Goal: Download file/media

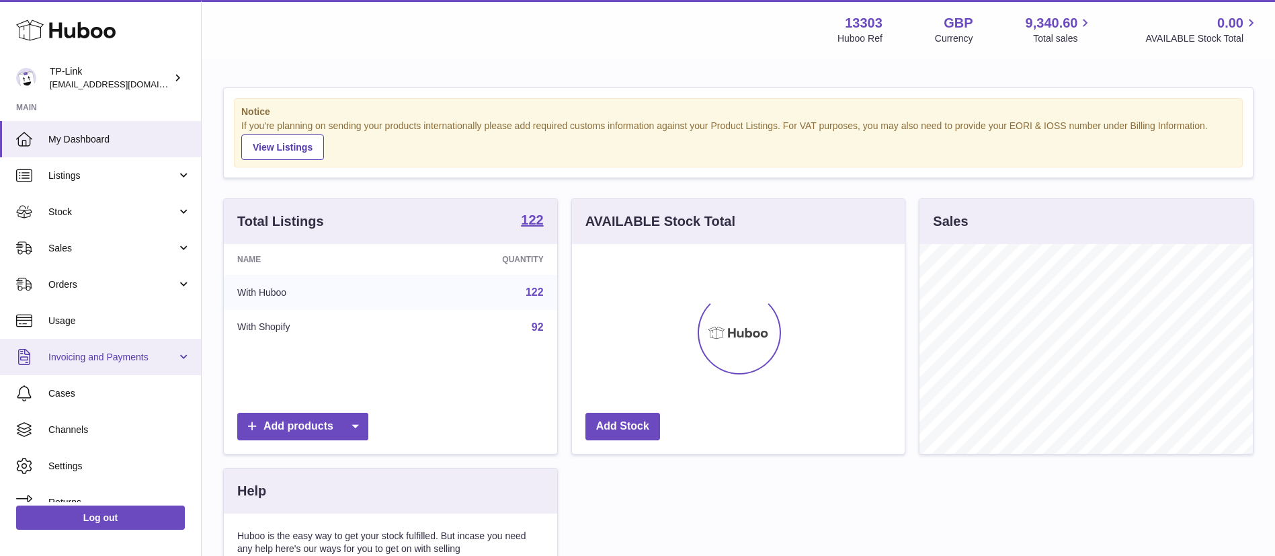
scroll to position [210, 333]
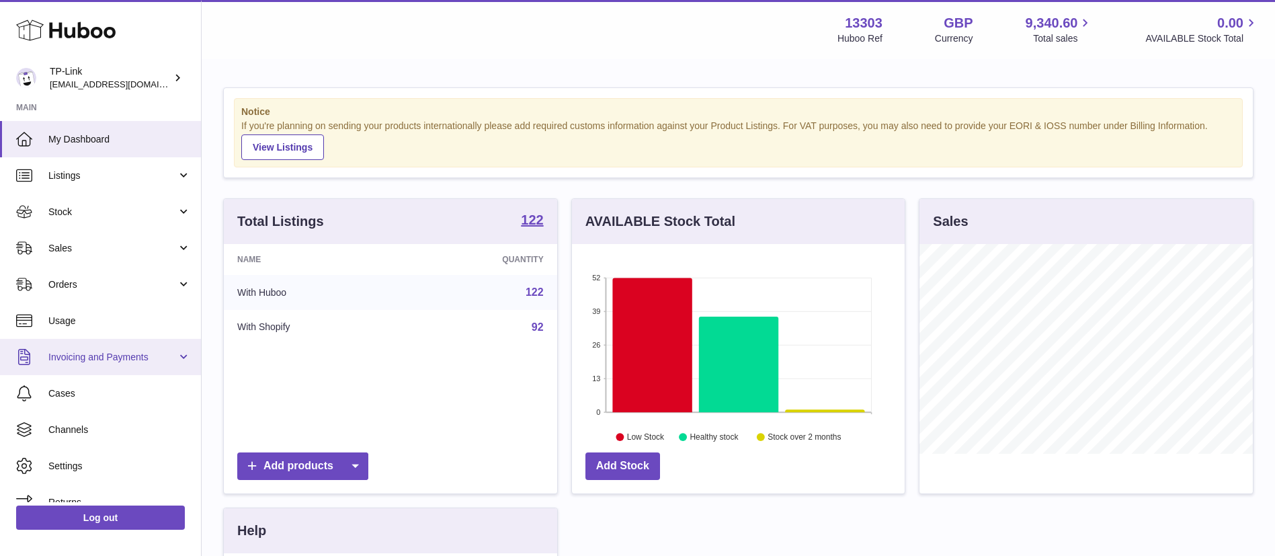
click at [164, 351] on span "Invoicing and Payments" at bounding box center [112, 357] width 128 height 13
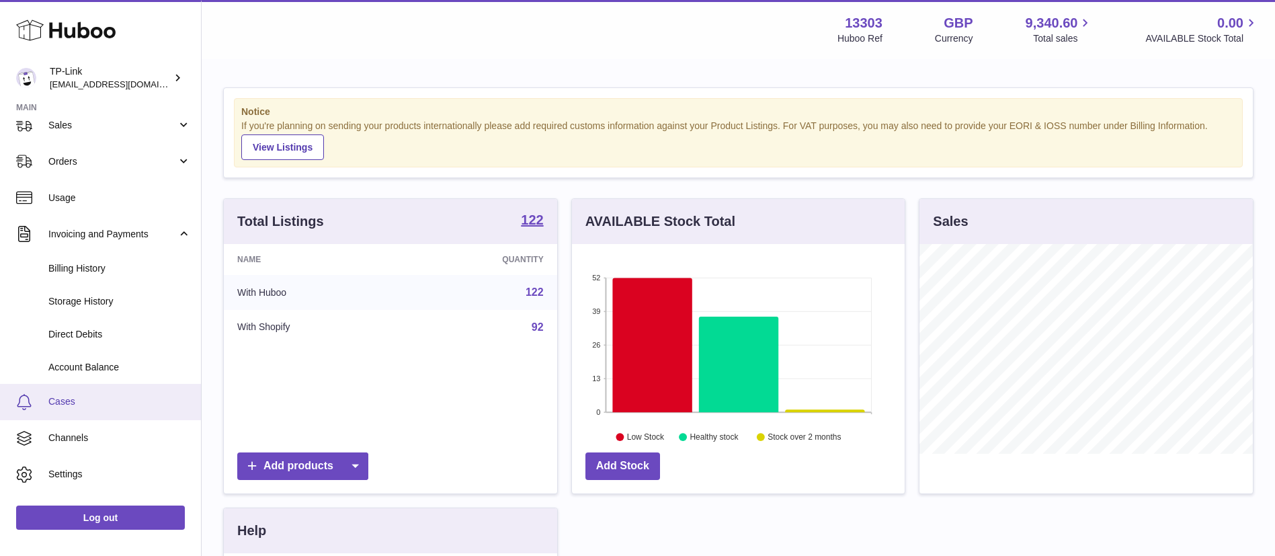
scroll to position [150, 0]
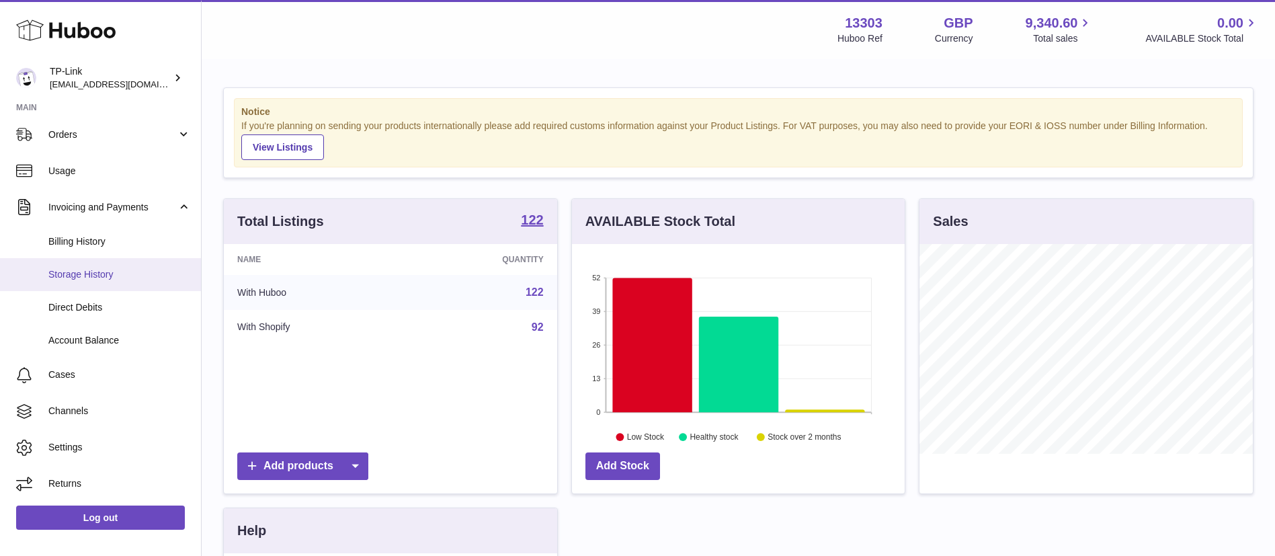
click at [103, 271] on span "Storage History" at bounding box center [119, 274] width 142 height 13
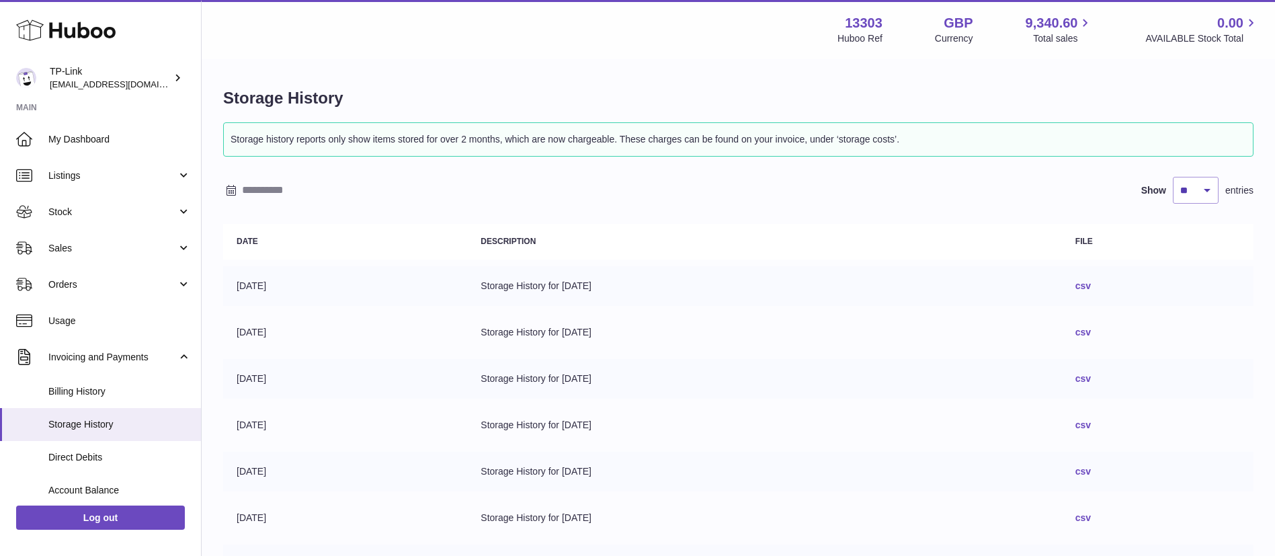
click at [1090, 333] on link "csv" at bounding box center [1082, 332] width 15 height 11
click at [1090, 286] on link "csv" at bounding box center [1082, 285] width 15 height 11
